Goal: Task Accomplishment & Management: Use online tool/utility

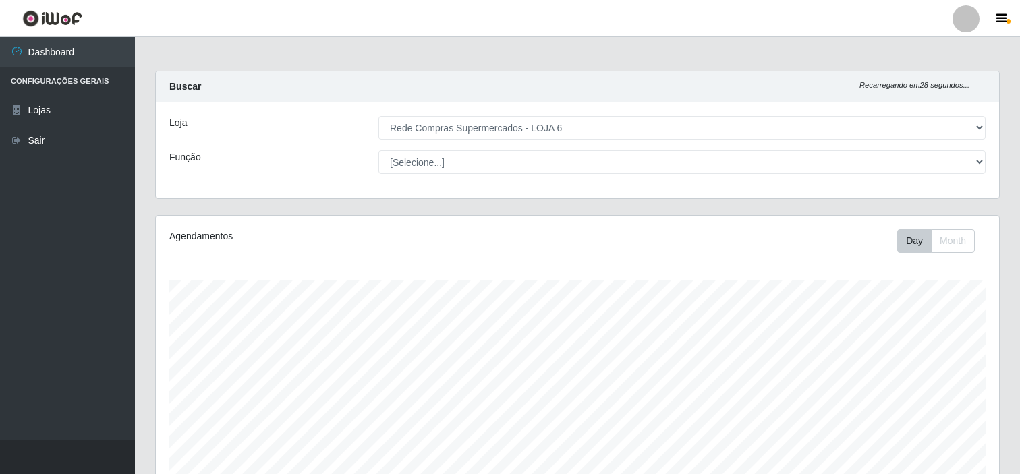
select select "398"
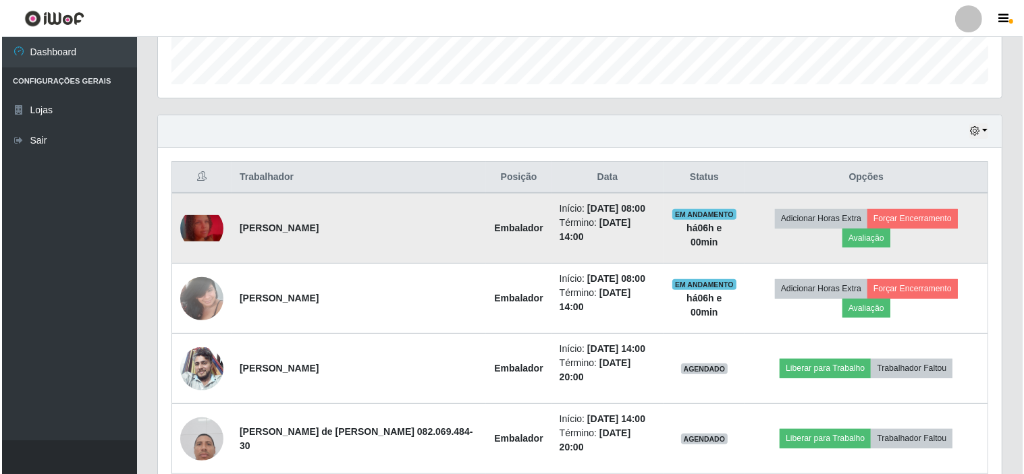
scroll to position [422, 0]
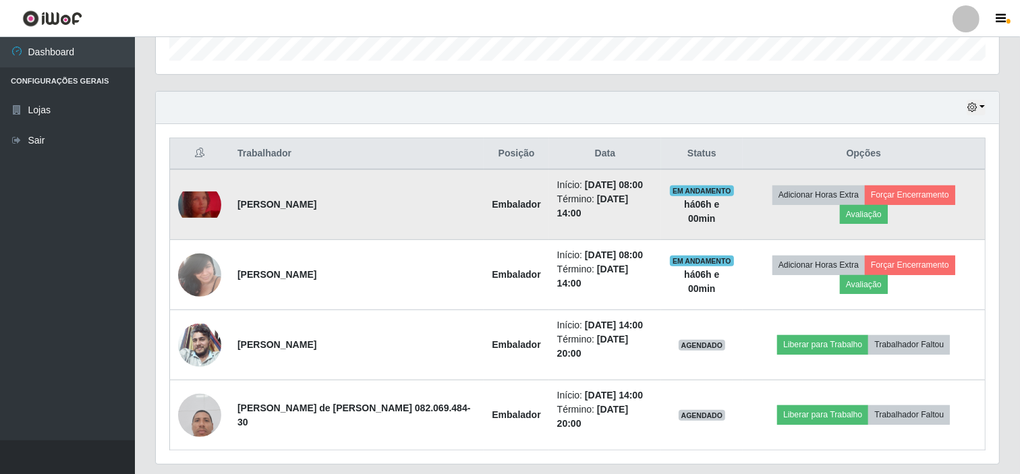
click at [851, 172] on td "Adicionar Horas Extra Forçar Encerramento Avaliação" at bounding box center [864, 204] width 243 height 71
click at [695, 200] on strong "há 06 h e 00 min" at bounding box center [701, 211] width 35 height 25
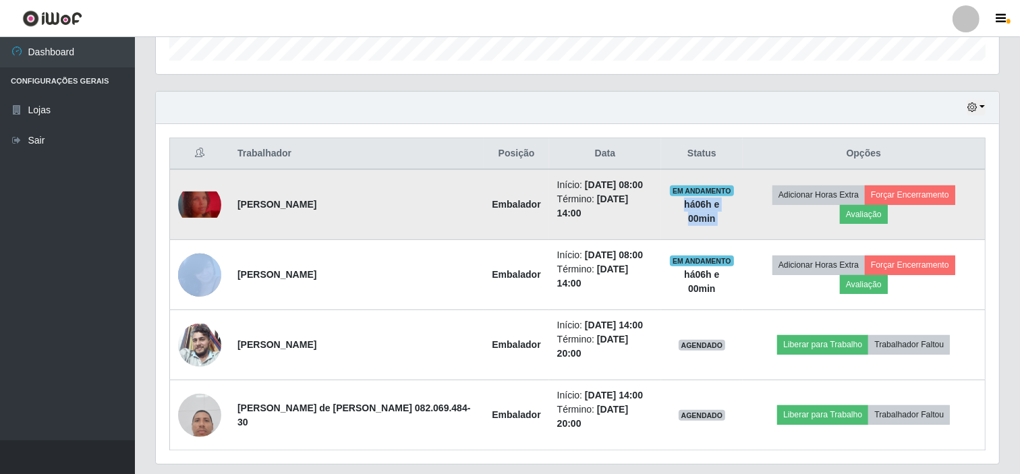
click at [861, 218] on td "Adicionar Horas Extra Forçar Encerramento Avaliação" at bounding box center [864, 204] width 243 height 71
click at [911, 204] on button "Forçar Encerramento" at bounding box center [910, 195] width 90 height 19
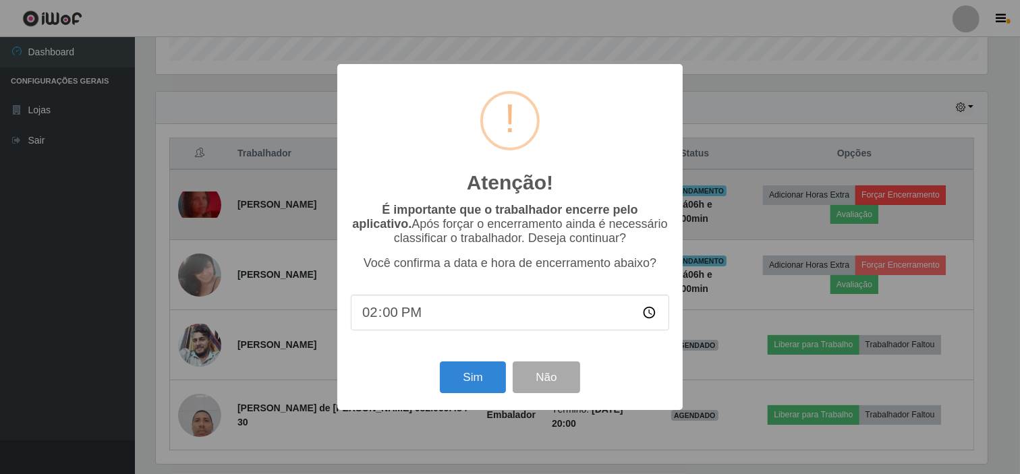
scroll to position [279, 835]
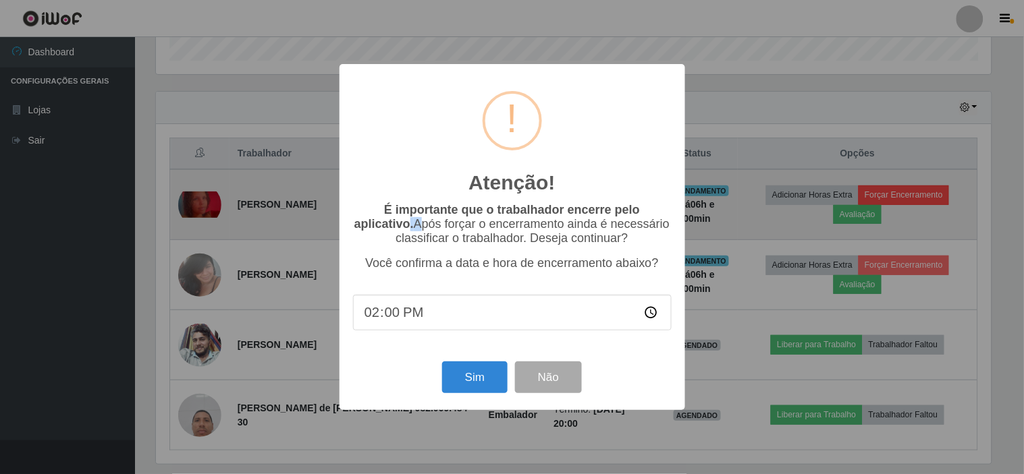
click at [911, 208] on div "Atenção! × É importante que o trabalhador encerre pelo aplicativo. Após forçar …" at bounding box center [512, 237] width 1024 height 474
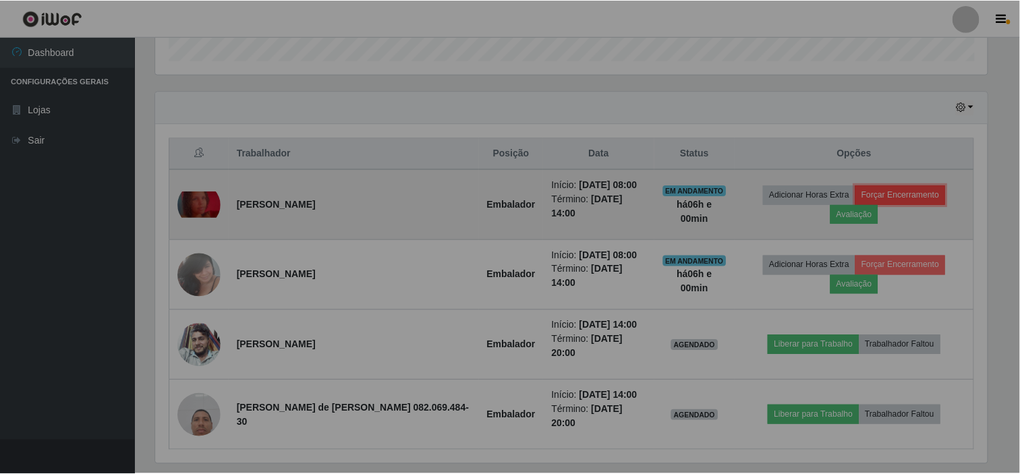
scroll to position [279, 844]
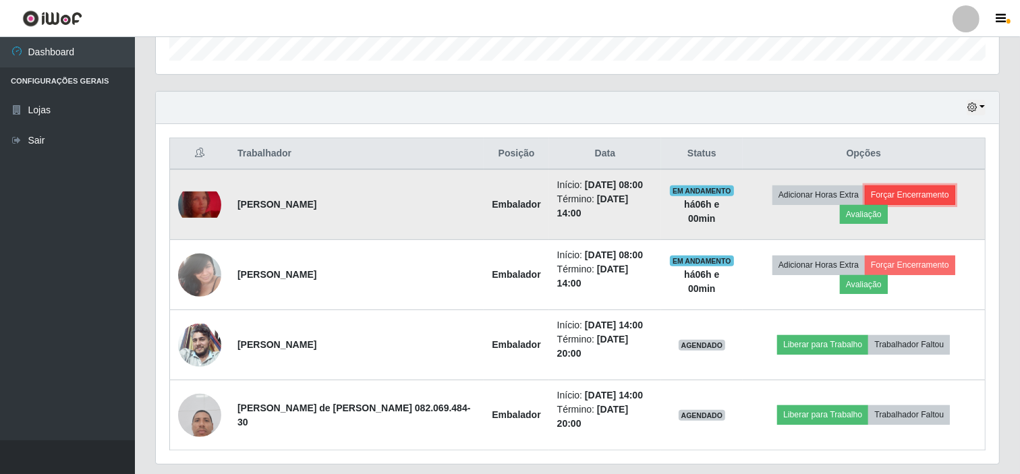
click at [907, 204] on button "Forçar Encerramento" at bounding box center [910, 195] width 90 height 19
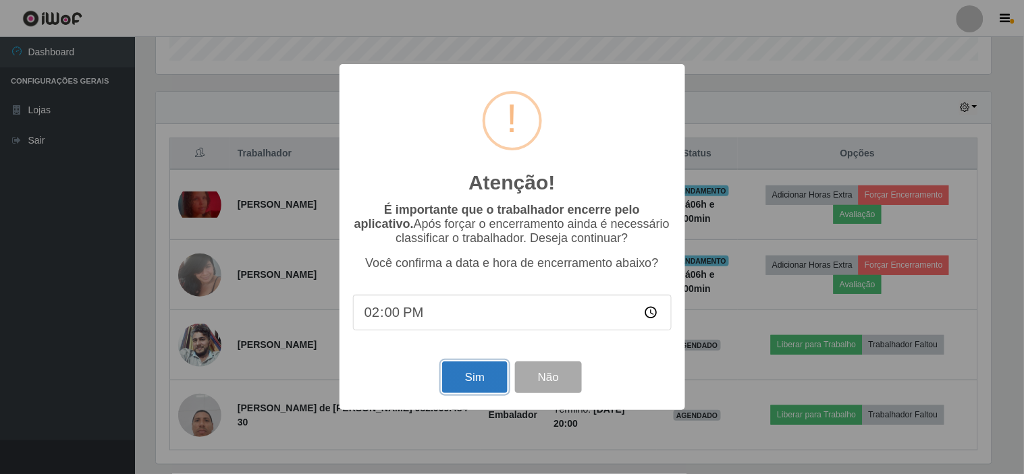
click at [490, 379] on button "Sim" at bounding box center [474, 378] width 65 height 32
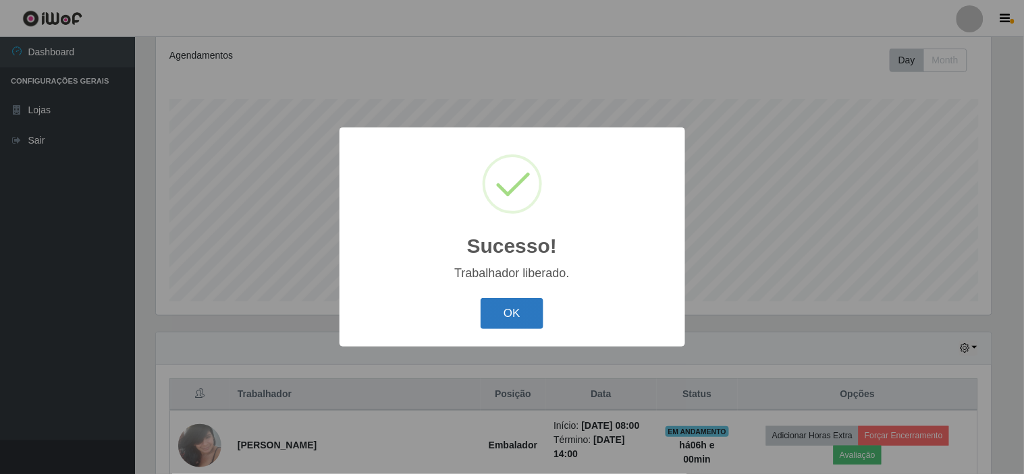
click at [524, 316] on button "OK" at bounding box center [511, 314] width 63 height 32
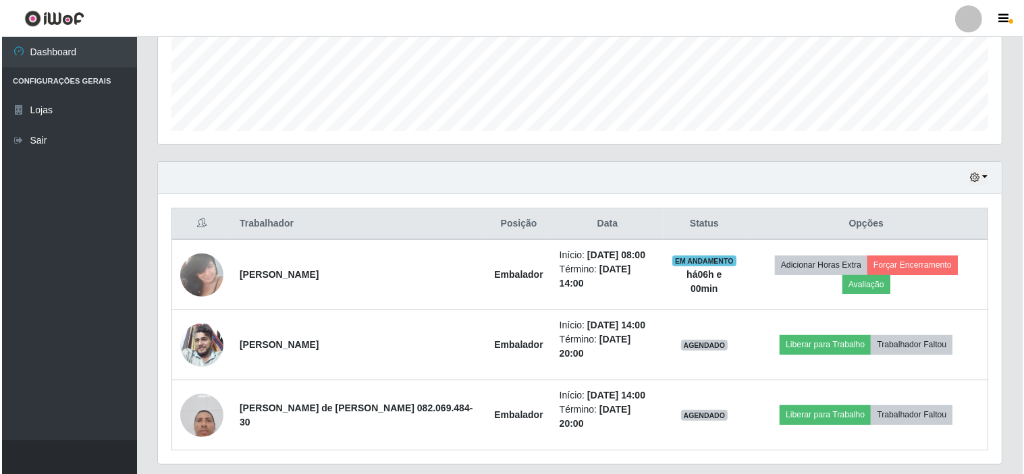
scroll to position [362, 0]
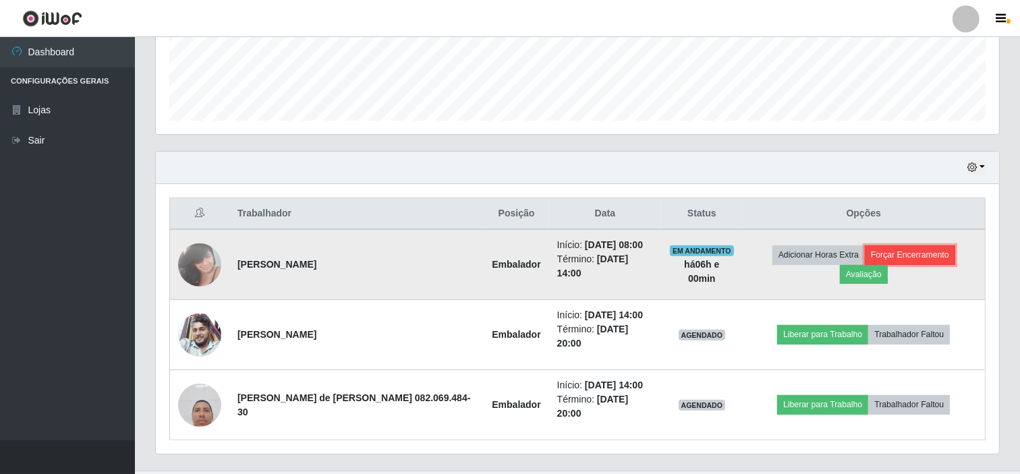
click at [892, 253] on button "Forçar Encerramento" at bounding box center [910, 255] width 90 height 19
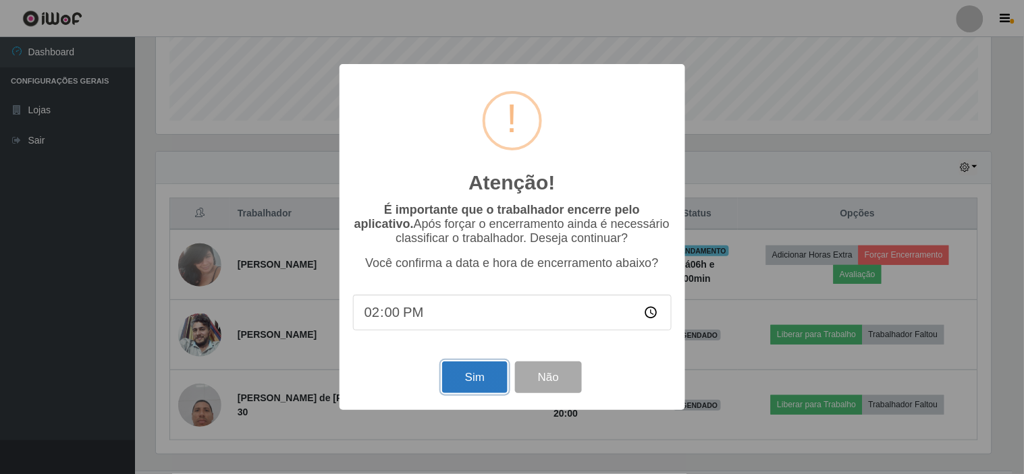
click at [474, 381] on button "Sim" at bounding box center [474, 378] width 65 height 32
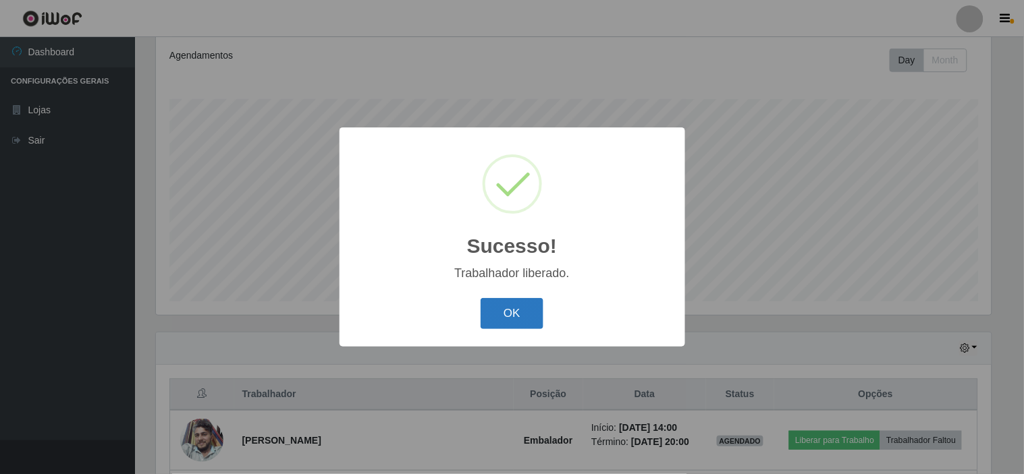
click at [507, 309] on button "OK" at bounding box center [511, 314] width 63 height 32
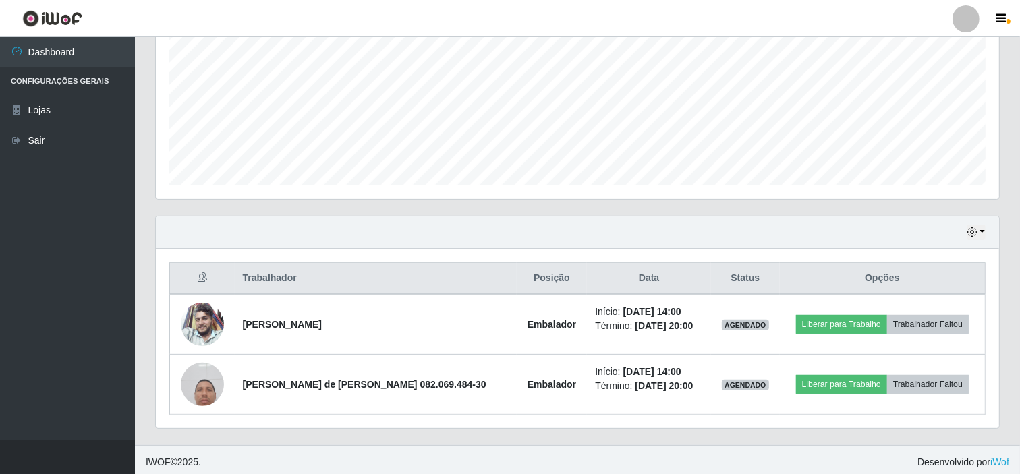
scroll to position [302, 0]
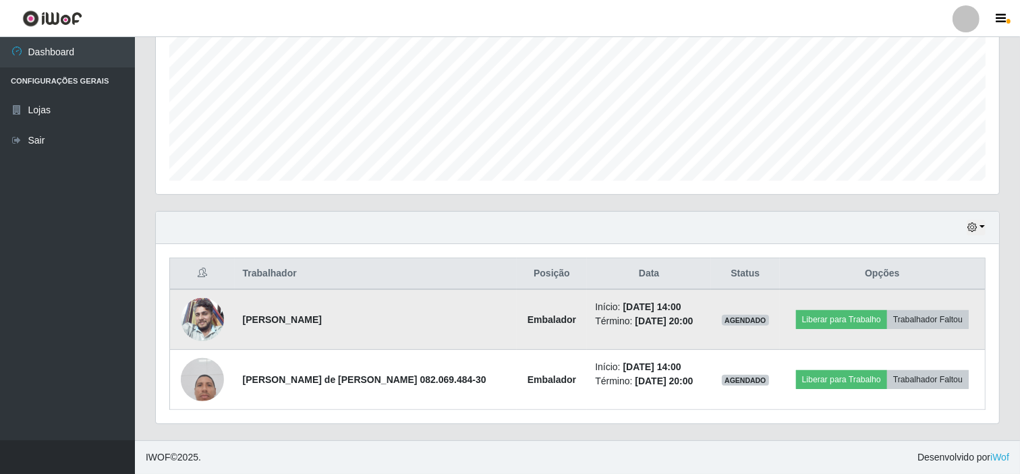
click at [204, 320] on img at bounding box center [202, 319] width 43 height 43
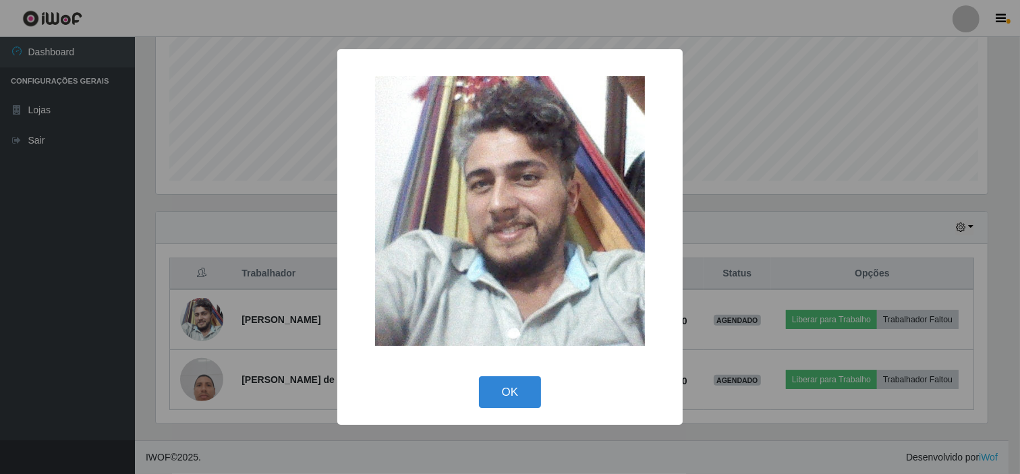
scroll to position [279, 835]
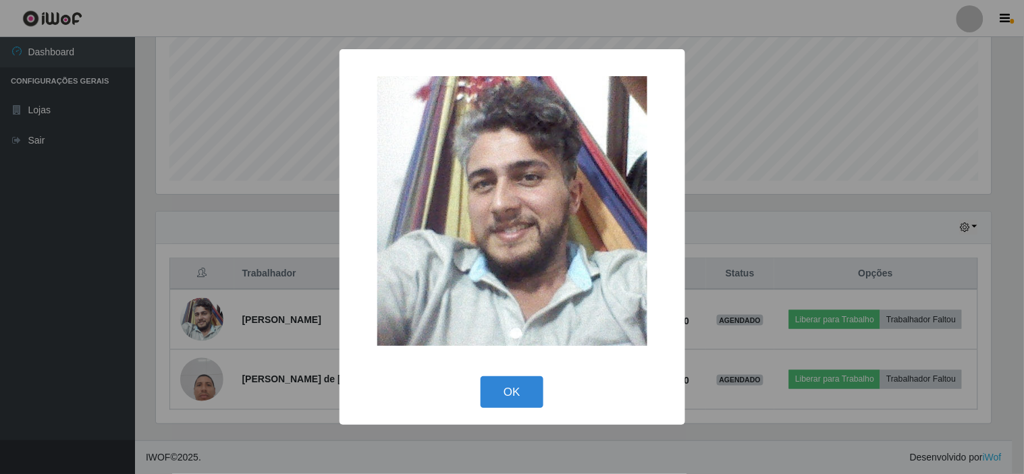
click at [532, 373] on div "OK Cancel" at bounding box center [512, 392] width 319 height 38
click at [520, 396] on button "OK" at bounding box center [511, 393] width 63 height 32
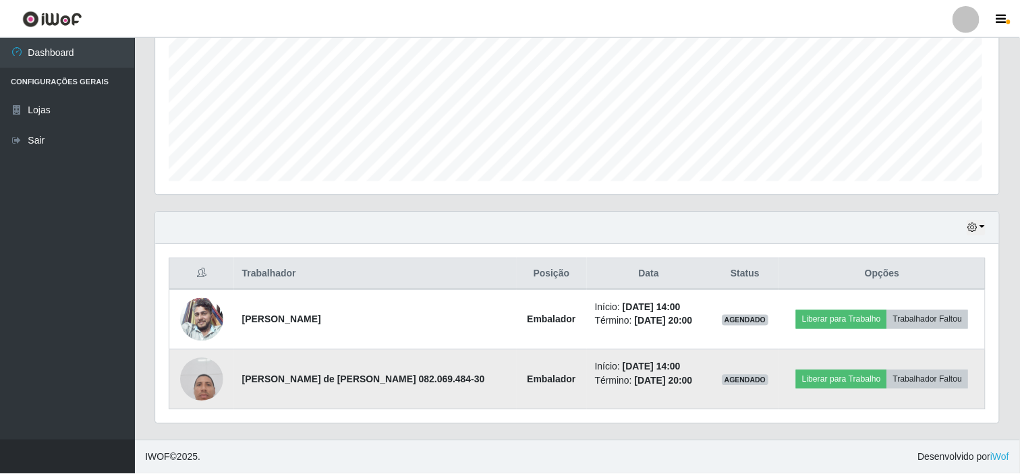
scroll to position [0, 0]
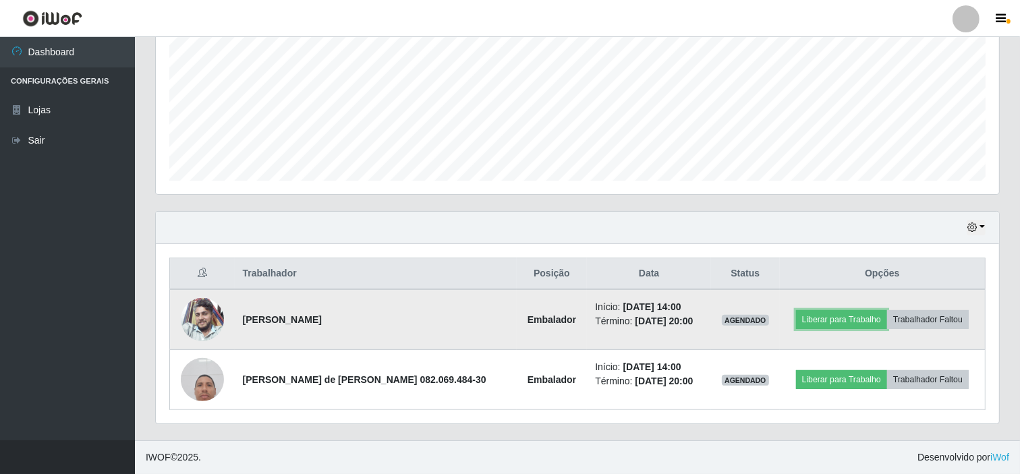
click at [838, 308] on td "Liberar para Trabalho Trabalhador Faltou" at bounding box center [883, 319] width 206 height 61
click at [833, 312] on button "Liberar para Trabalho" at bounding box center [841, 319] width 91 height 19
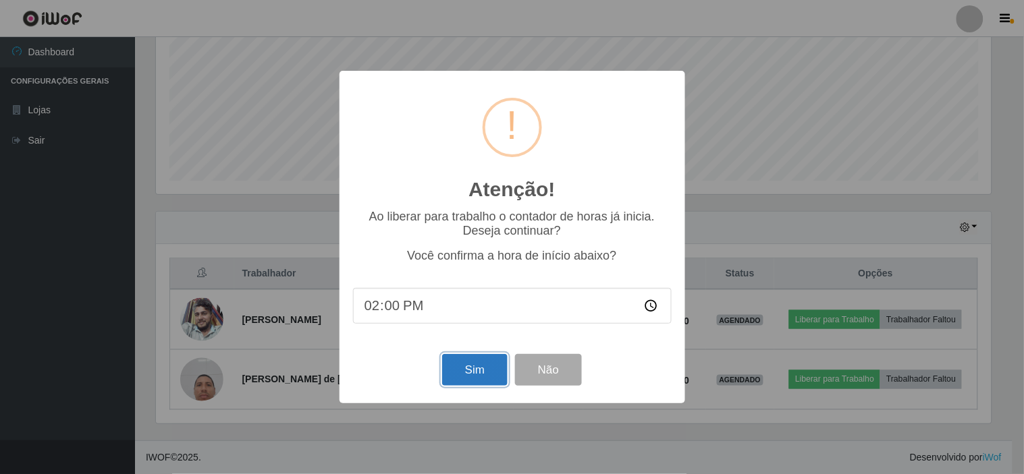
click at [478, 368] on button "Sim" at bounding box center [474, 370] width 65 height 32
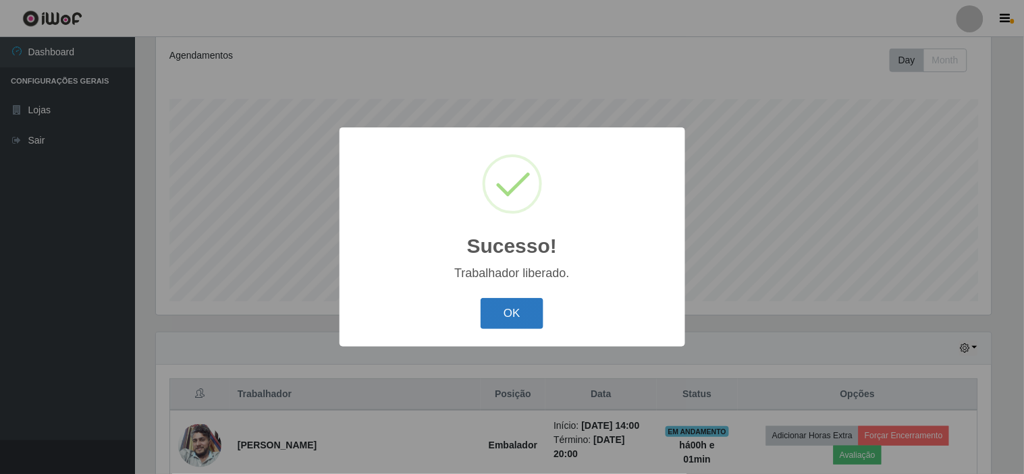
click at [511, 306] on button "OK" at bounding box center [511, 314] width 63 height 32
